Goal: Task Accomplishment & Management: Manage account settings

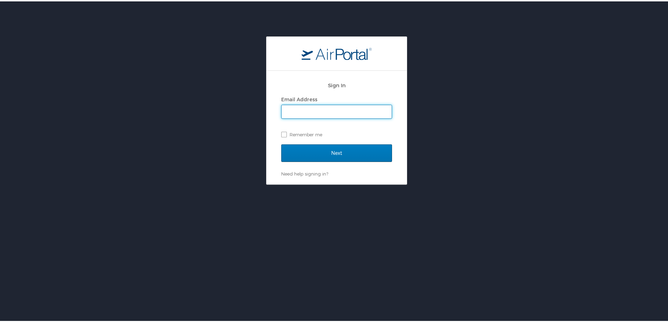
type input "kmiller@aurhomes.com"
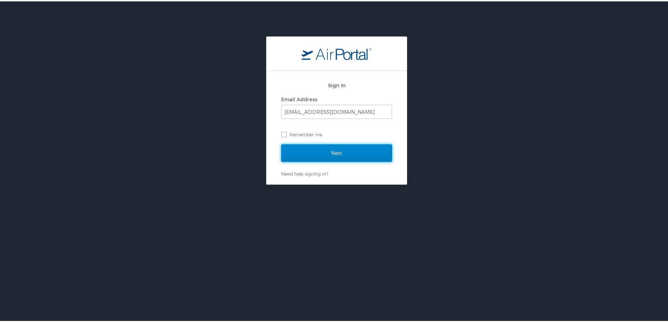
click at [316, 155] on input "Next" at bounding box center [336, 152] width 111 height 18
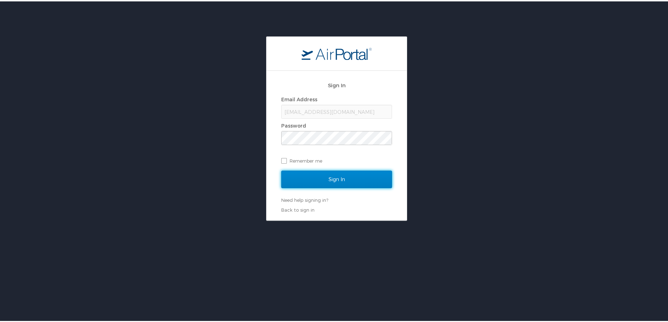
click at [317, 178] on input "Sign In" at bounding box center [336, 178] width 111 height 18
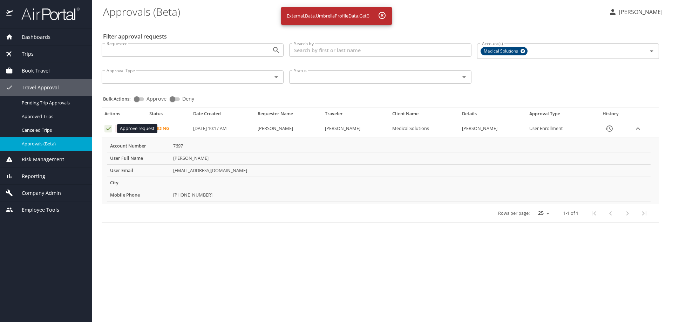
click at [108, 130] on icon "Approval table" at bounding box center [108, 129] width 5 height 4
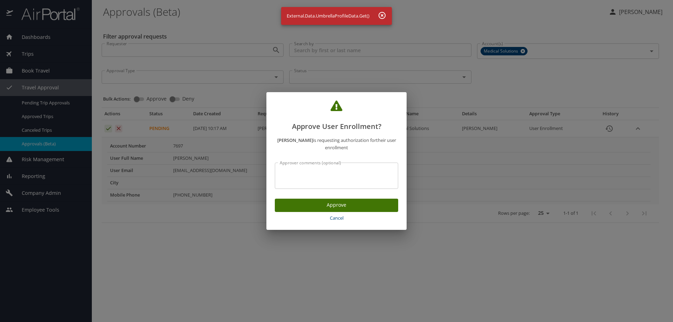
click at [303, 203] on span "Approve" at bounding box center [337, 205] width 112 height 9
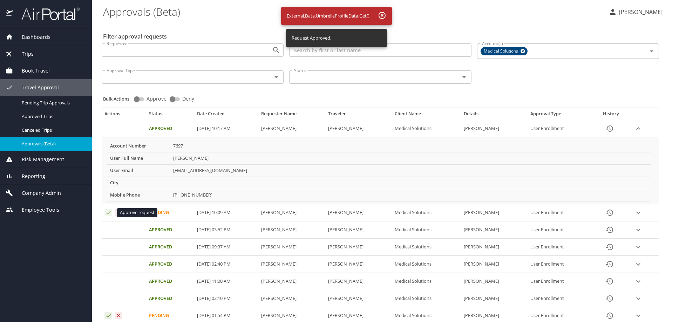
click at [108, 213] on icon "Approval table" at bounding box center [108, 212] width 7 height 7
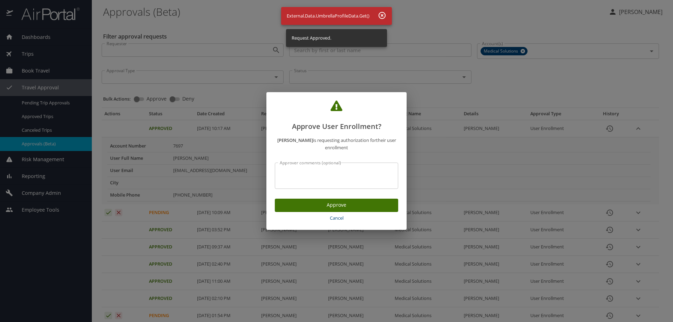
click at [301, 206] on span "Approve" at bounding box center [337, 205] width 112 height 9
